Goal: Task Accomplishment & Management: Use online tool/utility

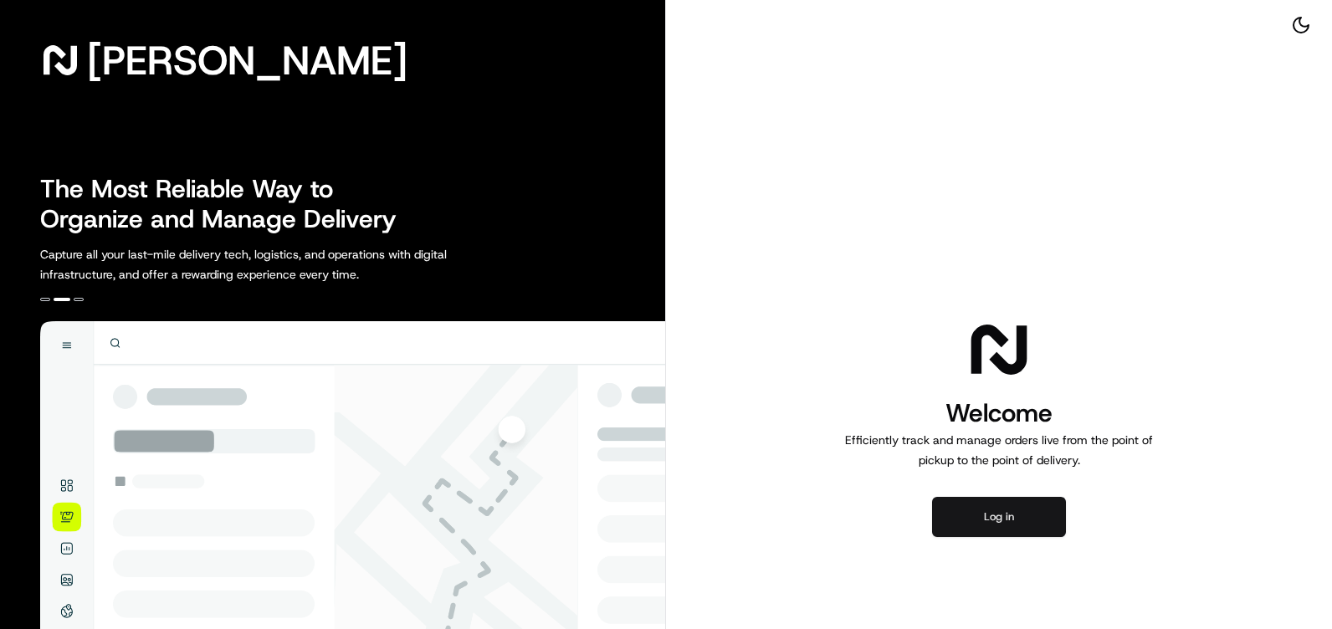
click at [1015, 499] on button "Log in" at bounding box center [999, 517] width 134 height 40
click at [1016, 515] on button "Log in" at bounding box center [999, 517] width 134 height 40
